Goal: Task Accomplishment & Management: Use online tool/utility

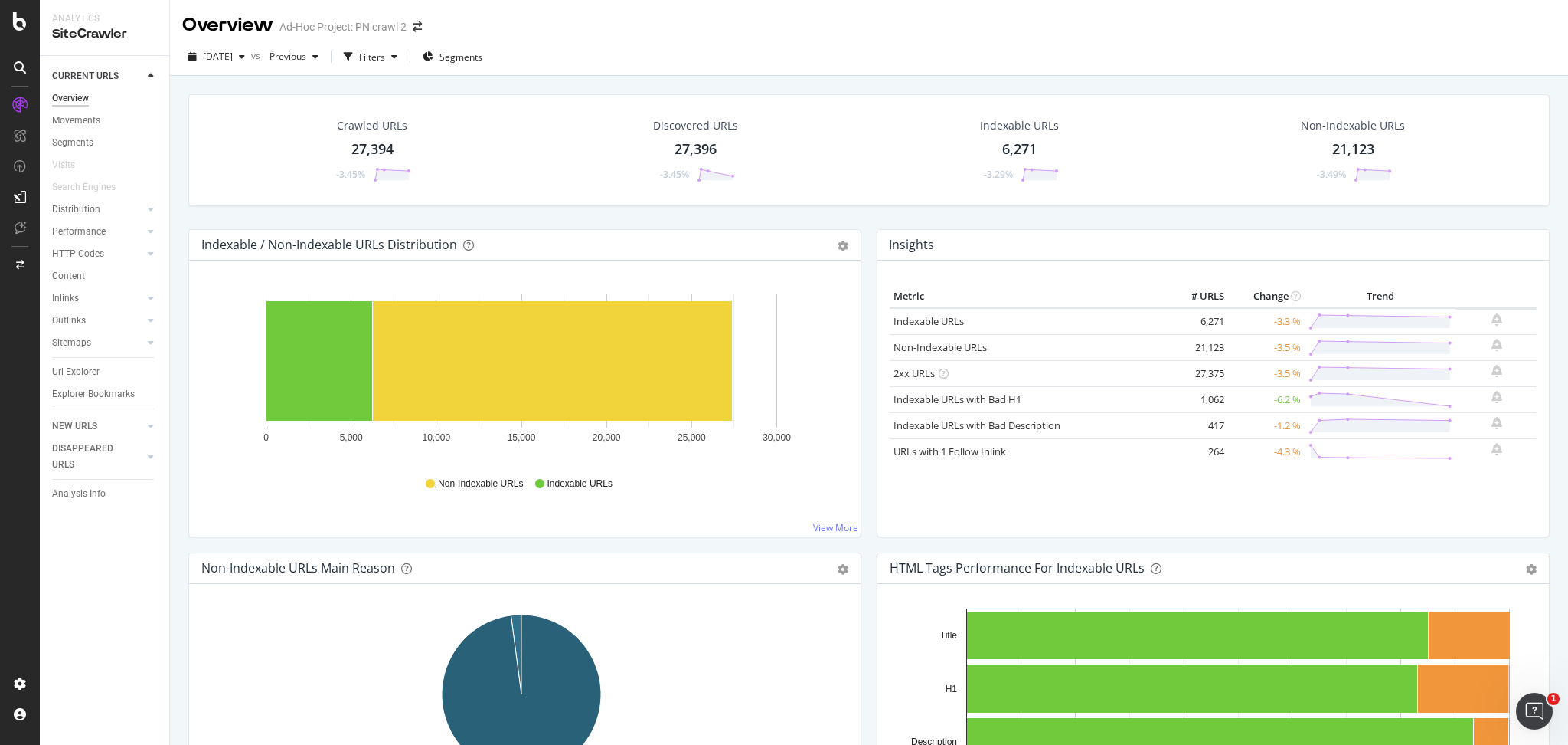
drag, startPoint x: 88, startPoint y: 374, endPoint x: 135, endPoint y: 414, distance: 61.7
click at [88, 374] on div "Url Explorer" at bounding box center [76, 372] width 48 height 16
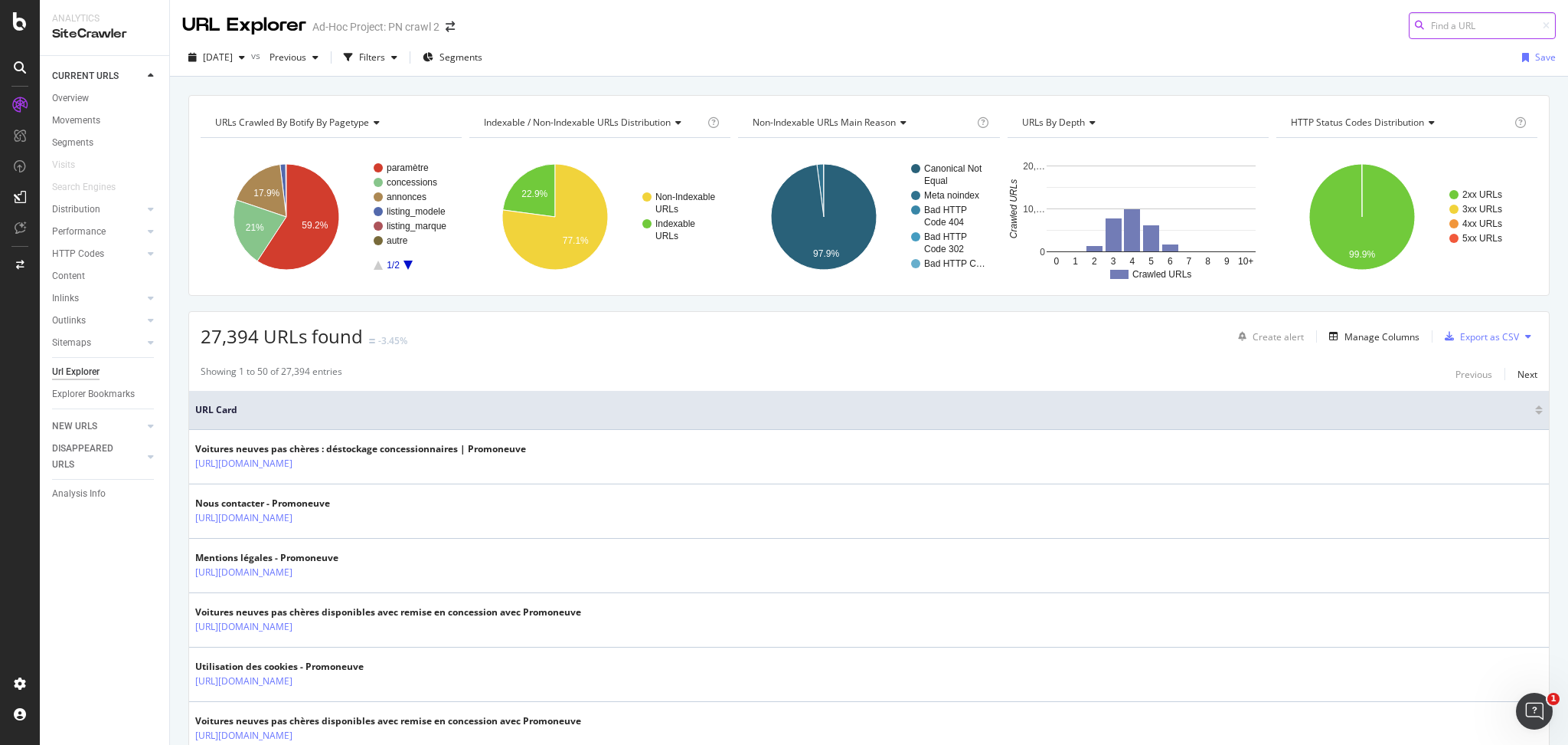
click at [1435, 31] on input at bounding box center [1483, 26] width 147 height 27
paste input "[URL][DOMAIN_NAME]"
drag, startPoint x: 1437, startPoint y: 26, endPoint x: 1567, endPoint y: 53, distance: 132.8
click at [1567, 53] on div "URL Explorer Ad-Hoc Project: PN crawl 2 [URL][DOMAIN_NAME] [DATE] vs Previous F…" at bounding box center [869, 372] width 1398 height 745
type input "https?marque=VOLKSWAGEN%20UTILITAIRES"
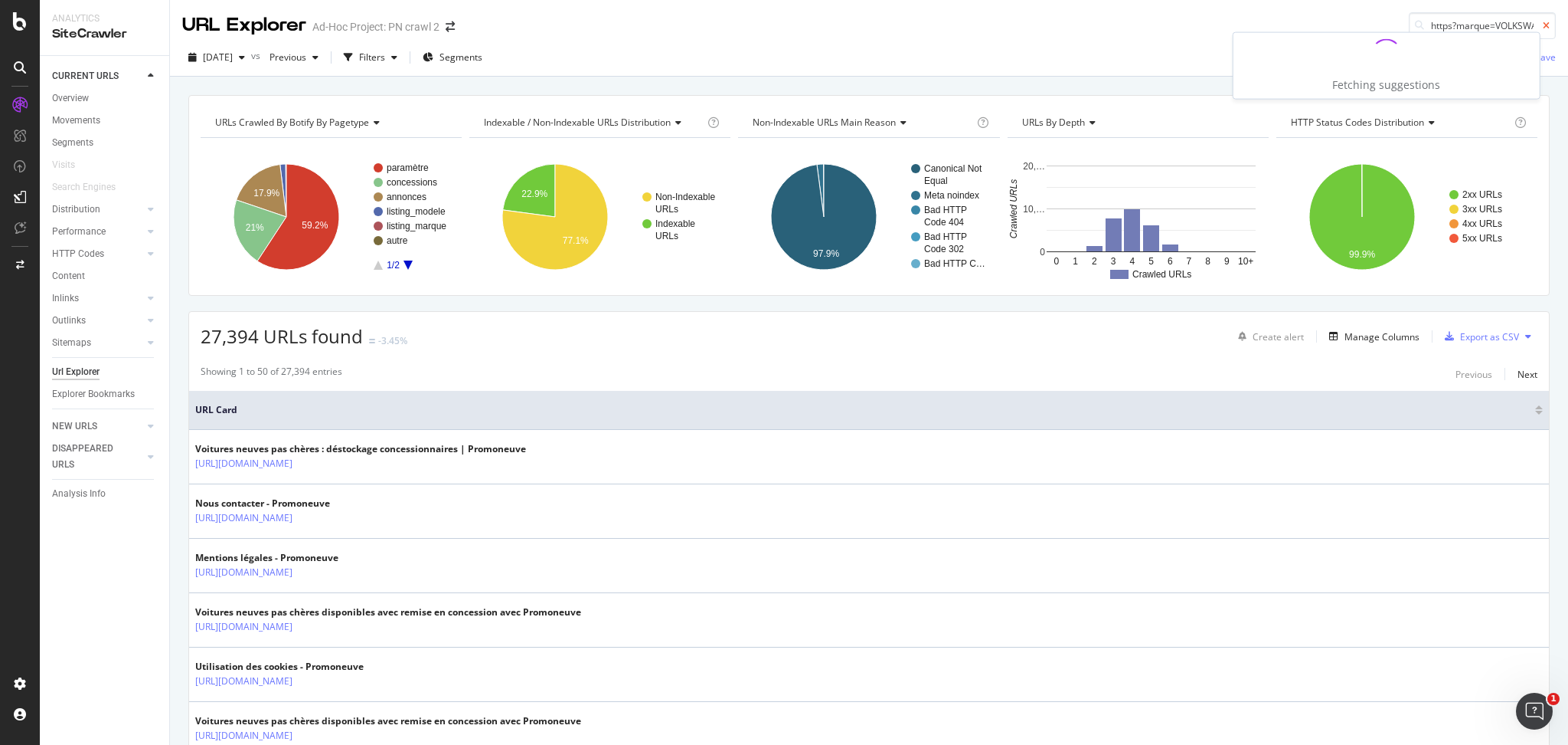
click at [1543, 22] on icon at bounding box center [1546, 26] width 7 height 10
click at [1483, 26] on input at bounding box center [1483, 26] width 147 height 27
